Goal: Task Accomplishment & Management: Manage account settings

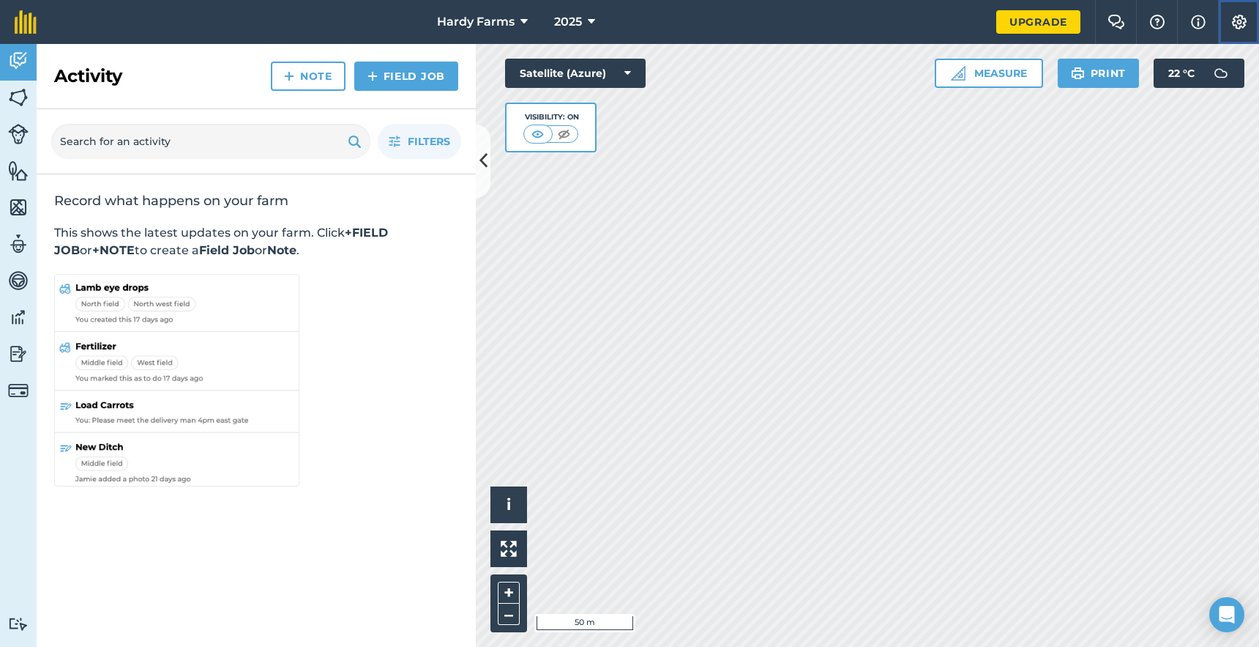
click at [1244, 23] on img at bounding box center [1240, 22] width 18 height 15
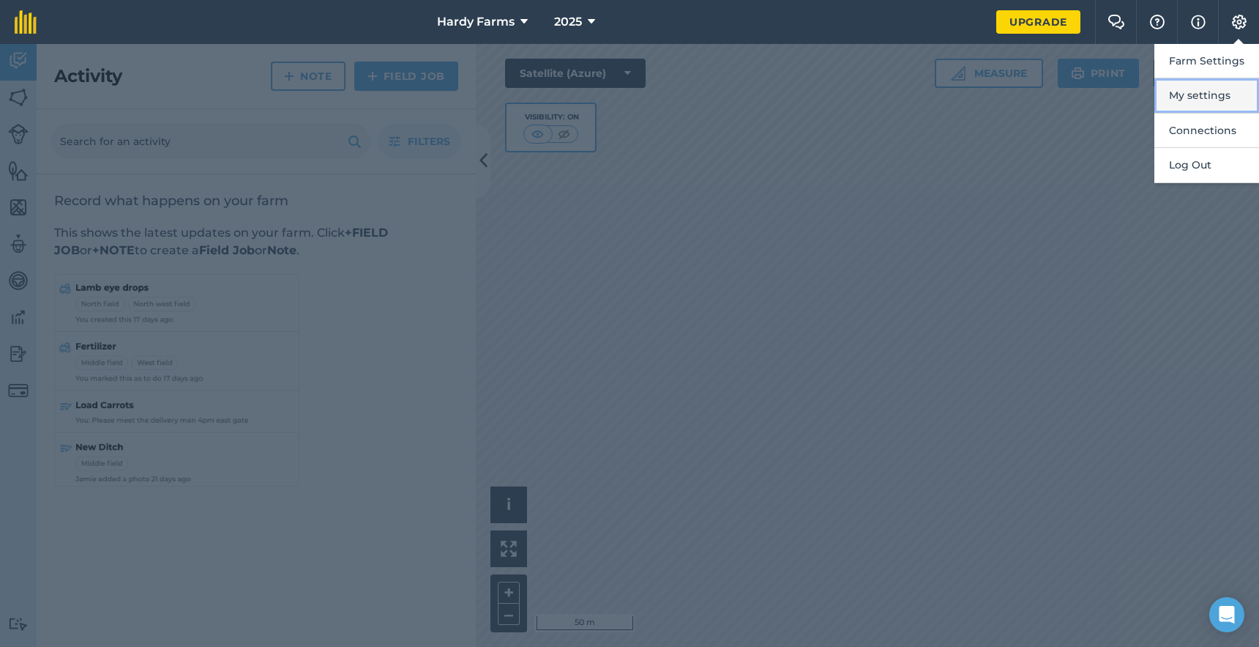
click at [1202, 93] on button "My settings" at bounding box center [1207, 95] width 105 height 34
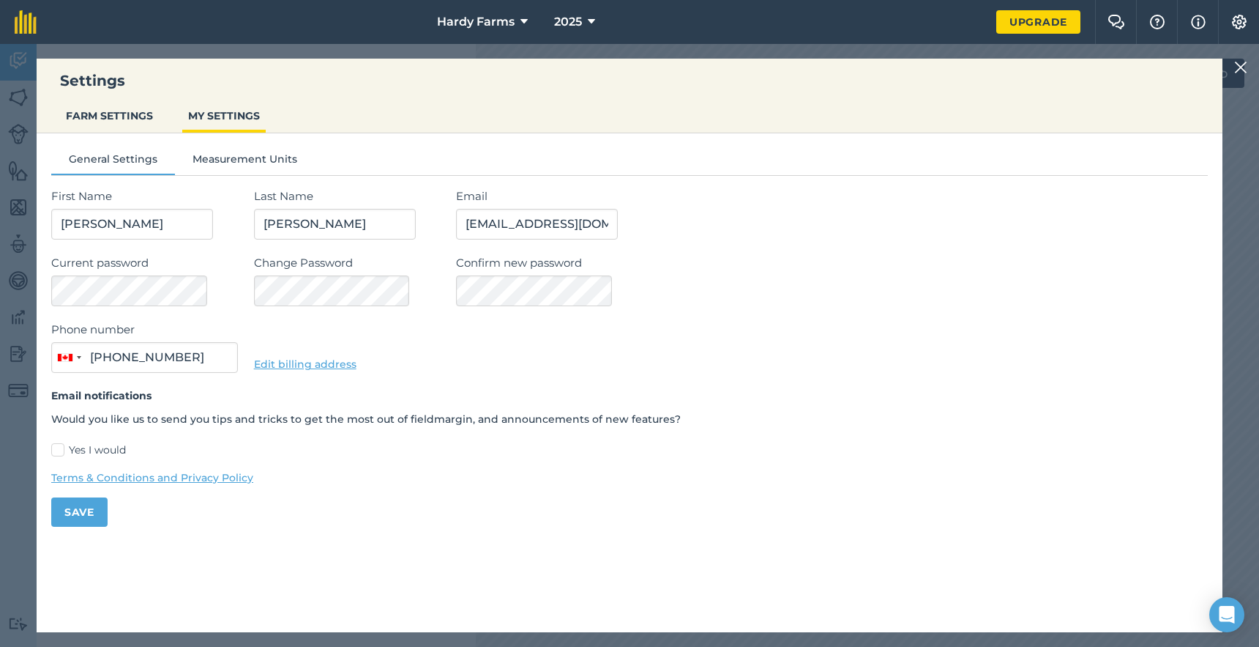
type input "[PHONE_NUMBER]"
click at [1244, 65] on img at bounding box center [1241, 68] width 13 height 18
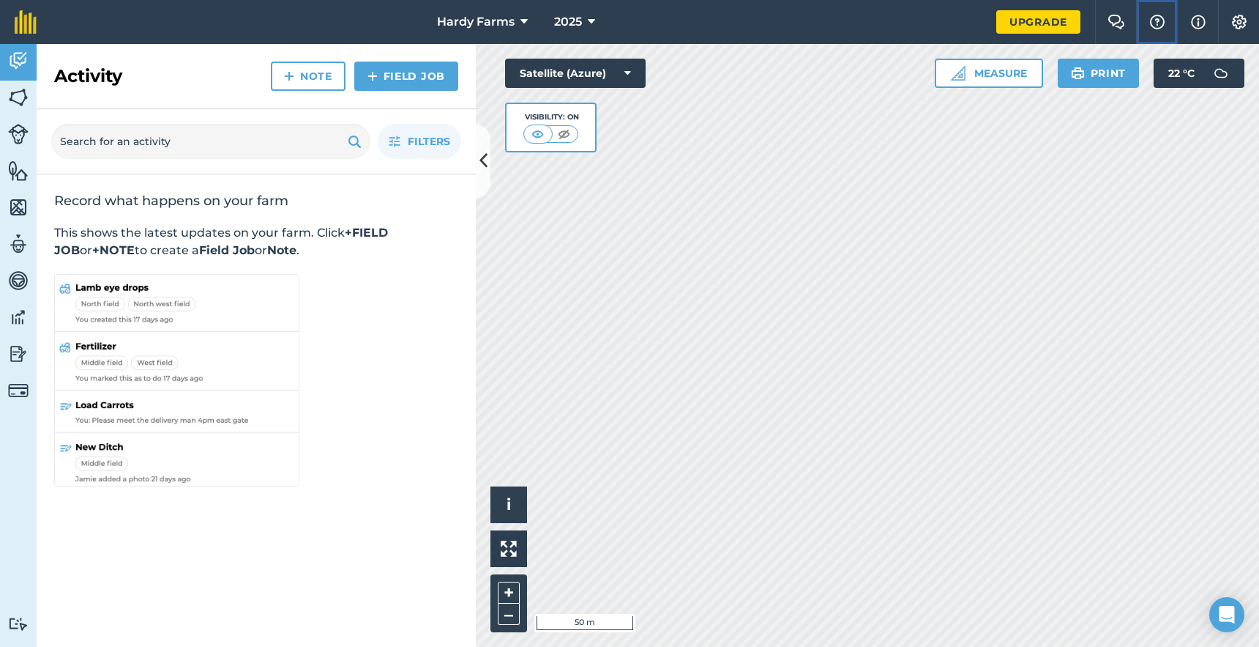
click at [1167, 22] on button "Help" at bounding box center [1156, 22] width 41 height 44
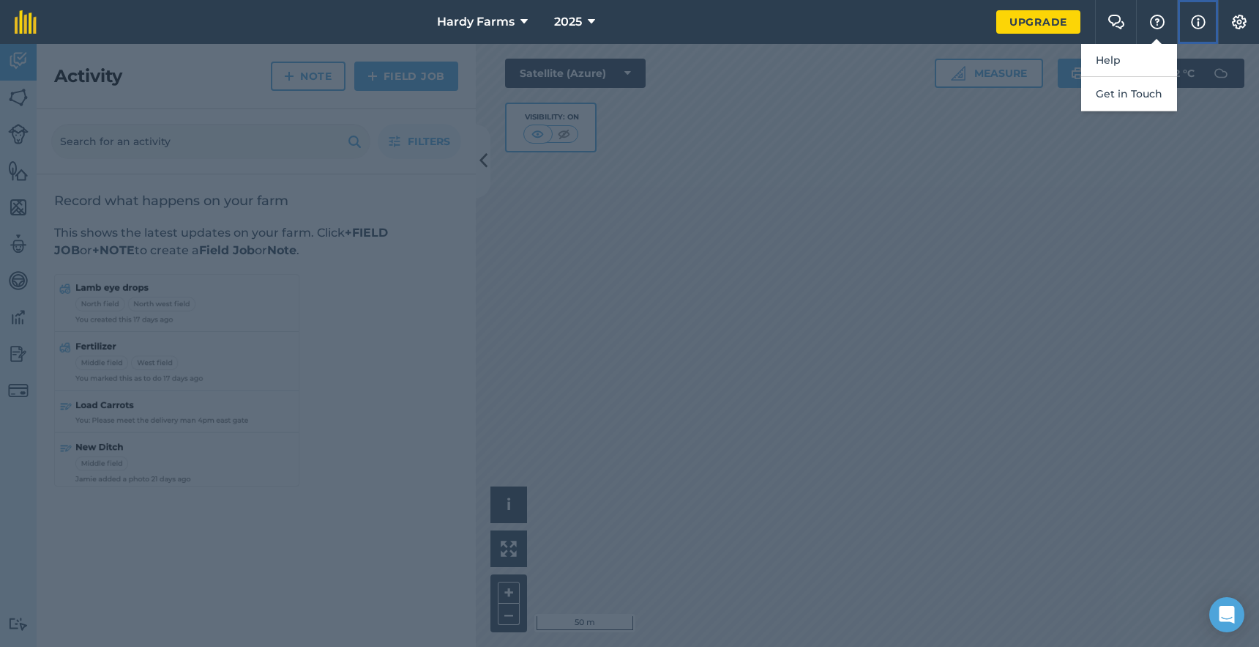
click at [1199, 19] on img at bounding box center [1198, 22] width 15 height 18
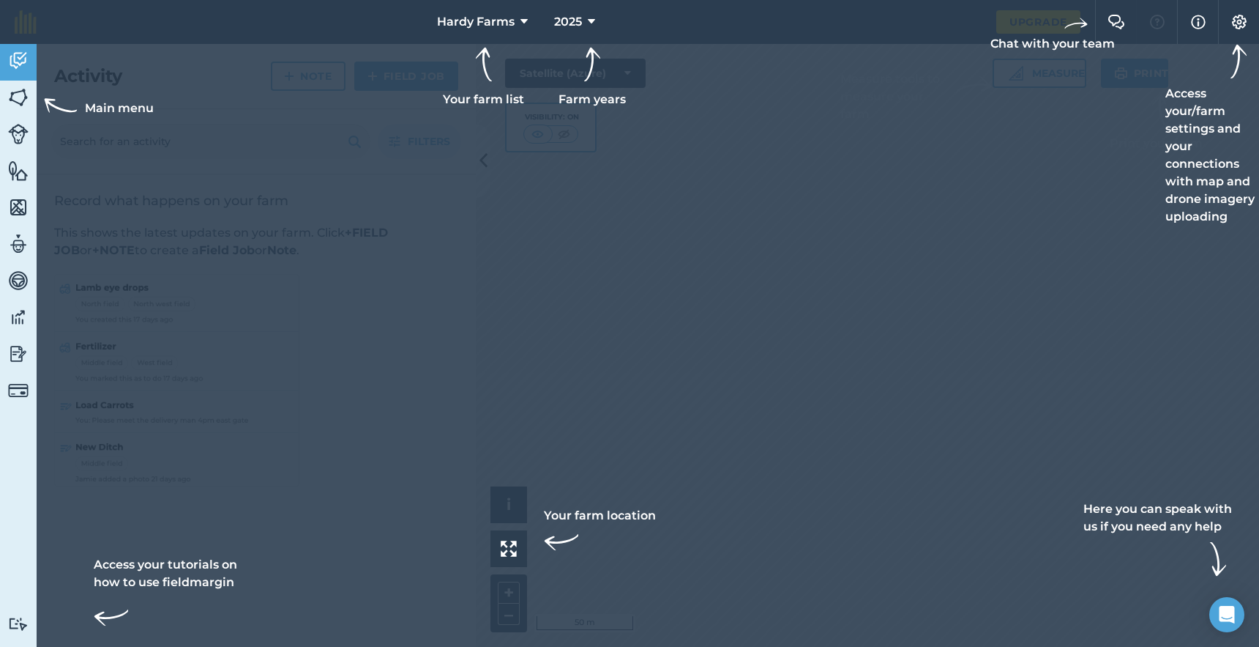
click at [1, 499] on div "Main menu Access your tutorials on how to use fieldmargin Activity Fields Lives…" at bounding box center [18, 345] width 37 height 603
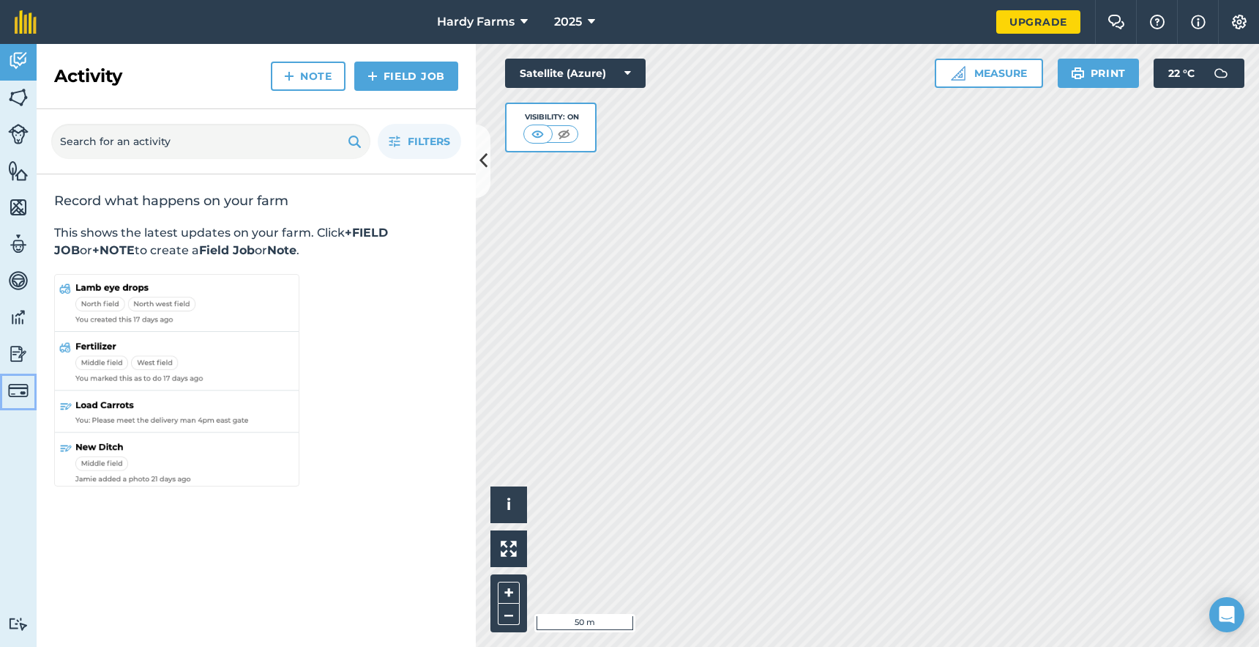
click at [24, 387] on img at bounding box center [18, 390] width 21 height 21
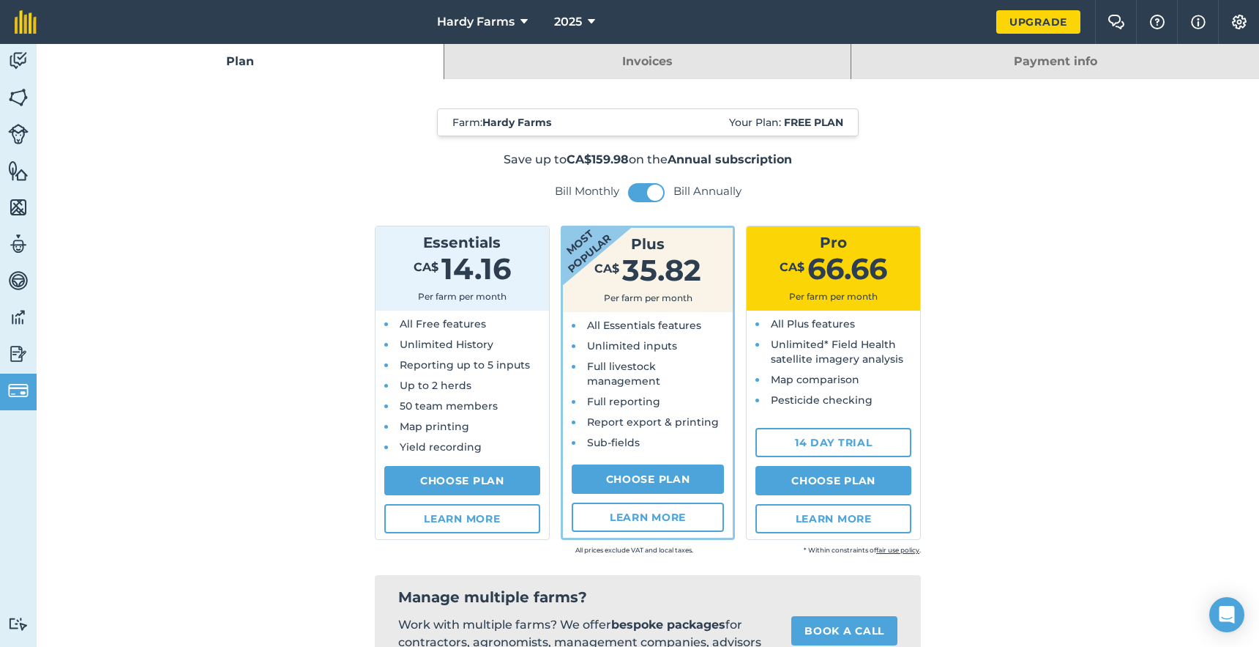
click at [681, 70] on link "Invoices" at bounding box center [647, 61] width 407 height 35
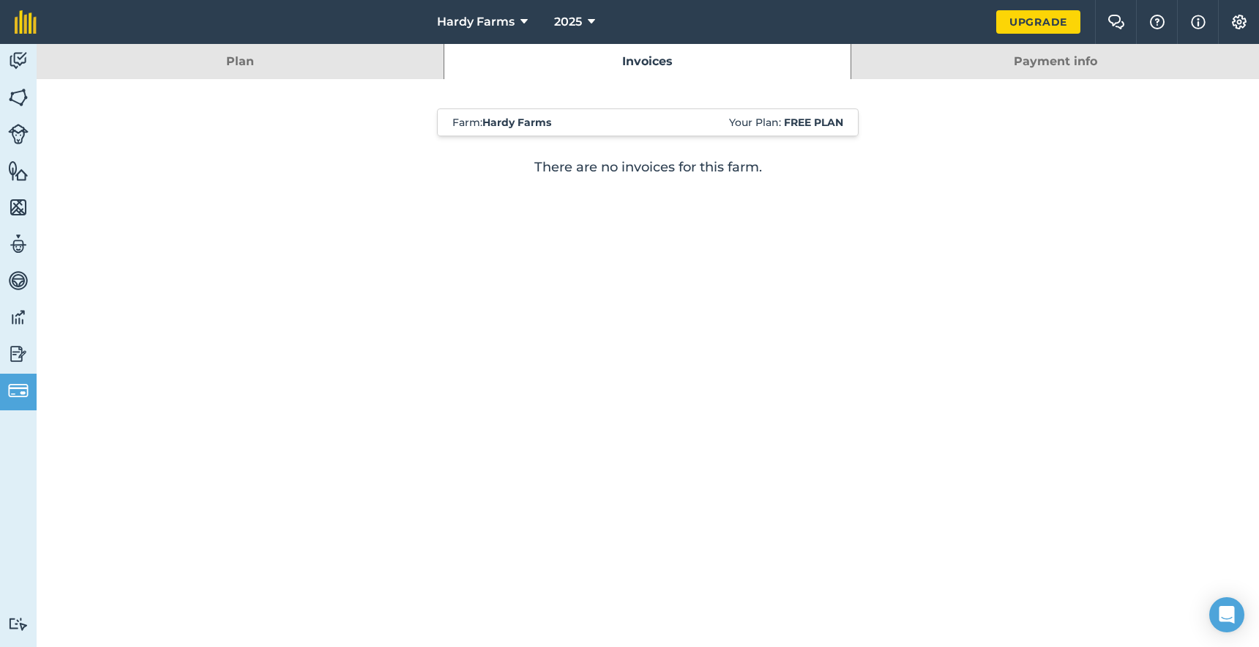
click at [993, 62] on link "Payment info" at bounding box center [1056, 61] width 408 height 35
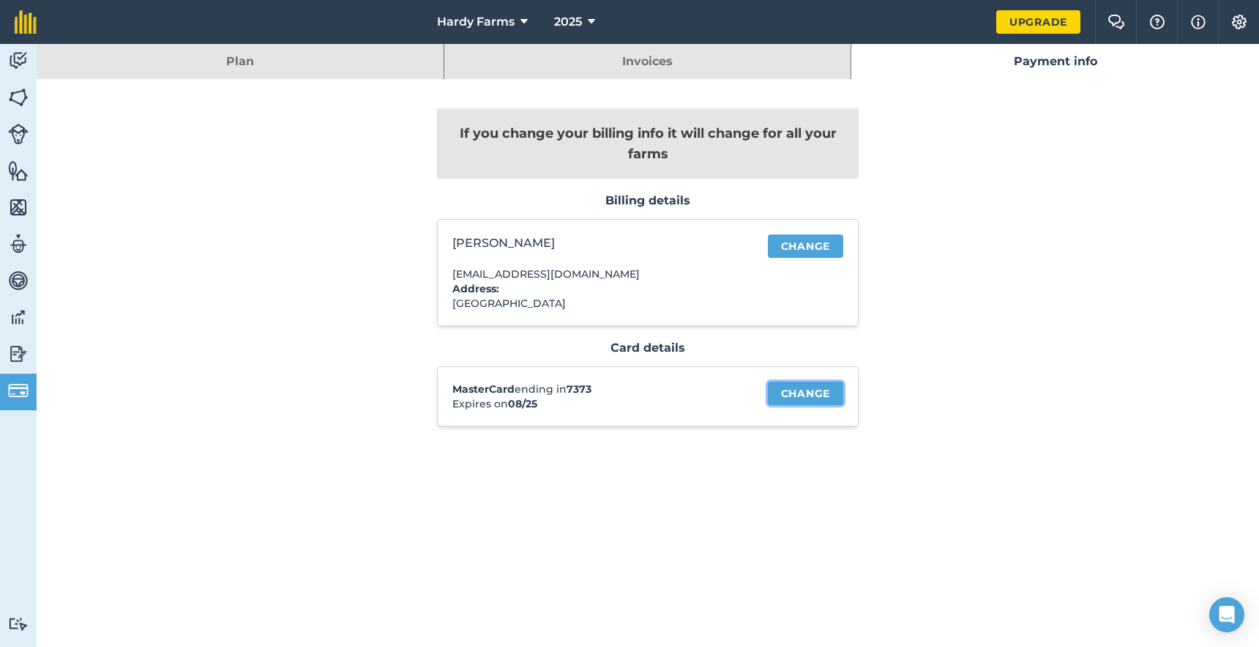
click at [804, 391] on link "Change" at bounding box center [805, 393] width 75 height 23
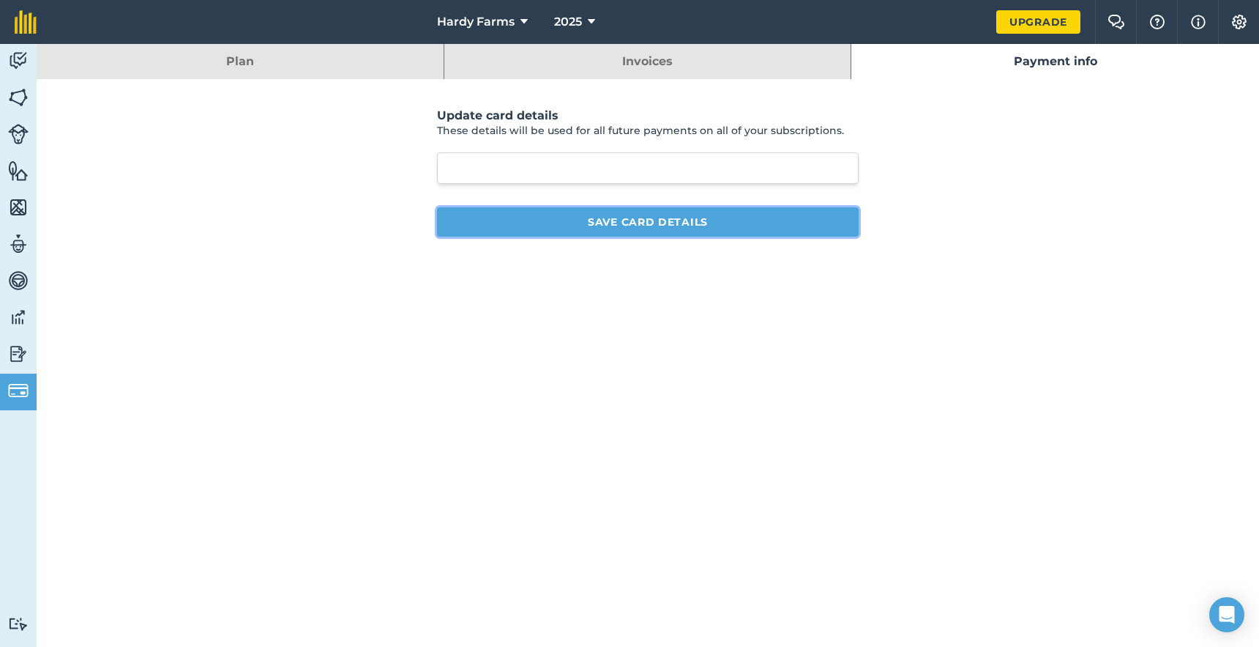
click at [713, 220] on button "Save card details" at bounding box center [648, 221] width 422 height 29
